Goal: Navigation & Orientation: Go to known website

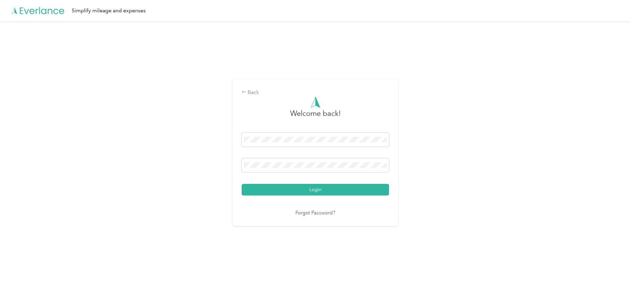
drag, startPoint x: 460, startPoint y: 105, endPoint x: 182, endPoint y: 60, distance: 281.1
click at [460, 104] on div "Back Welcome back! Login Forgot Password?" at bounding box center [315, 155] width 631 height 268
click at [46, 0] on icon at bounding box center [38, 11] width 53 height 38
